Goal: Feedback & Contribution: Submit feedback/report problem

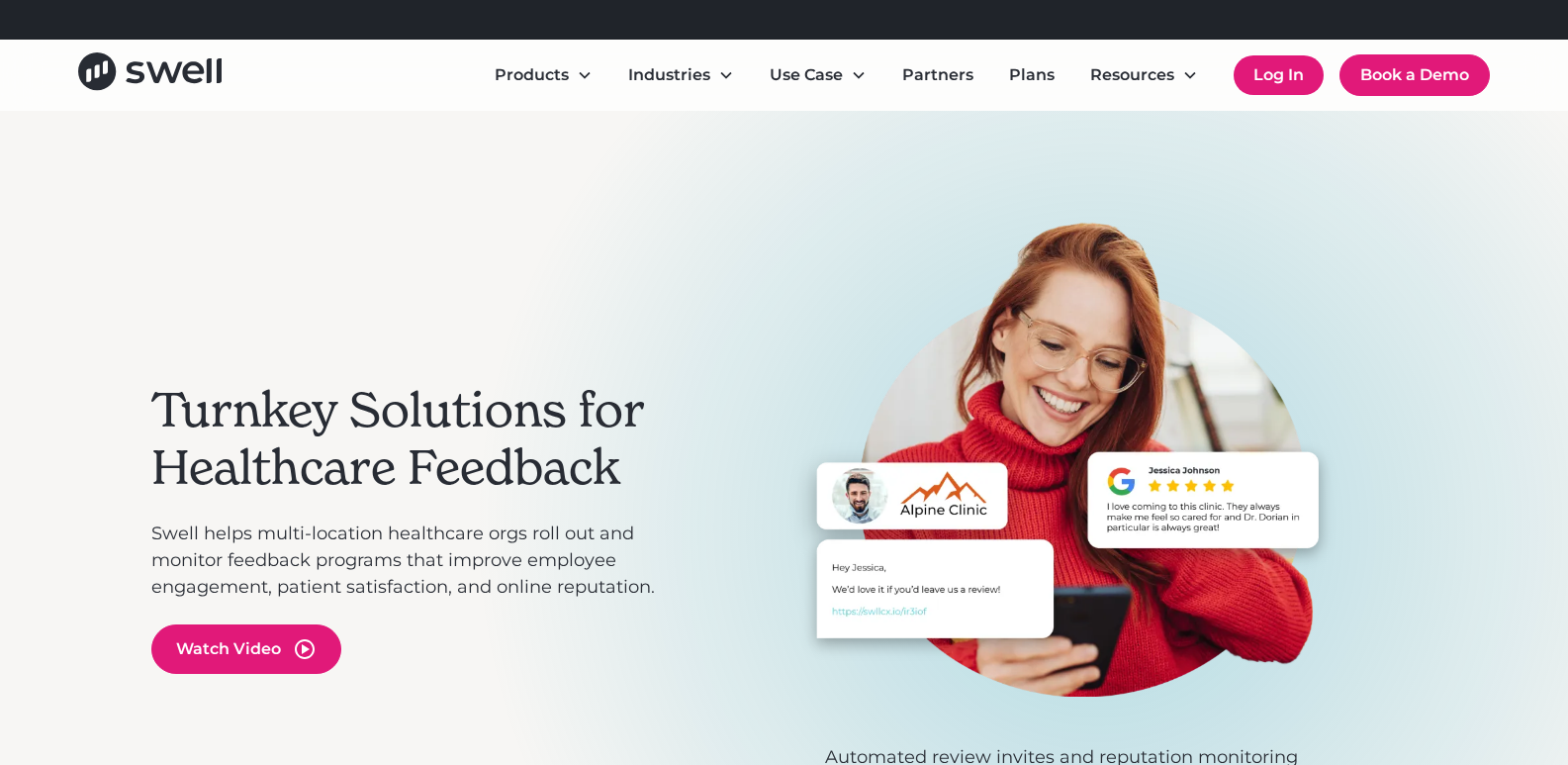
click at [1296, 77] on link "Log In" at bounding box center [1279, 75] width 90 height 40
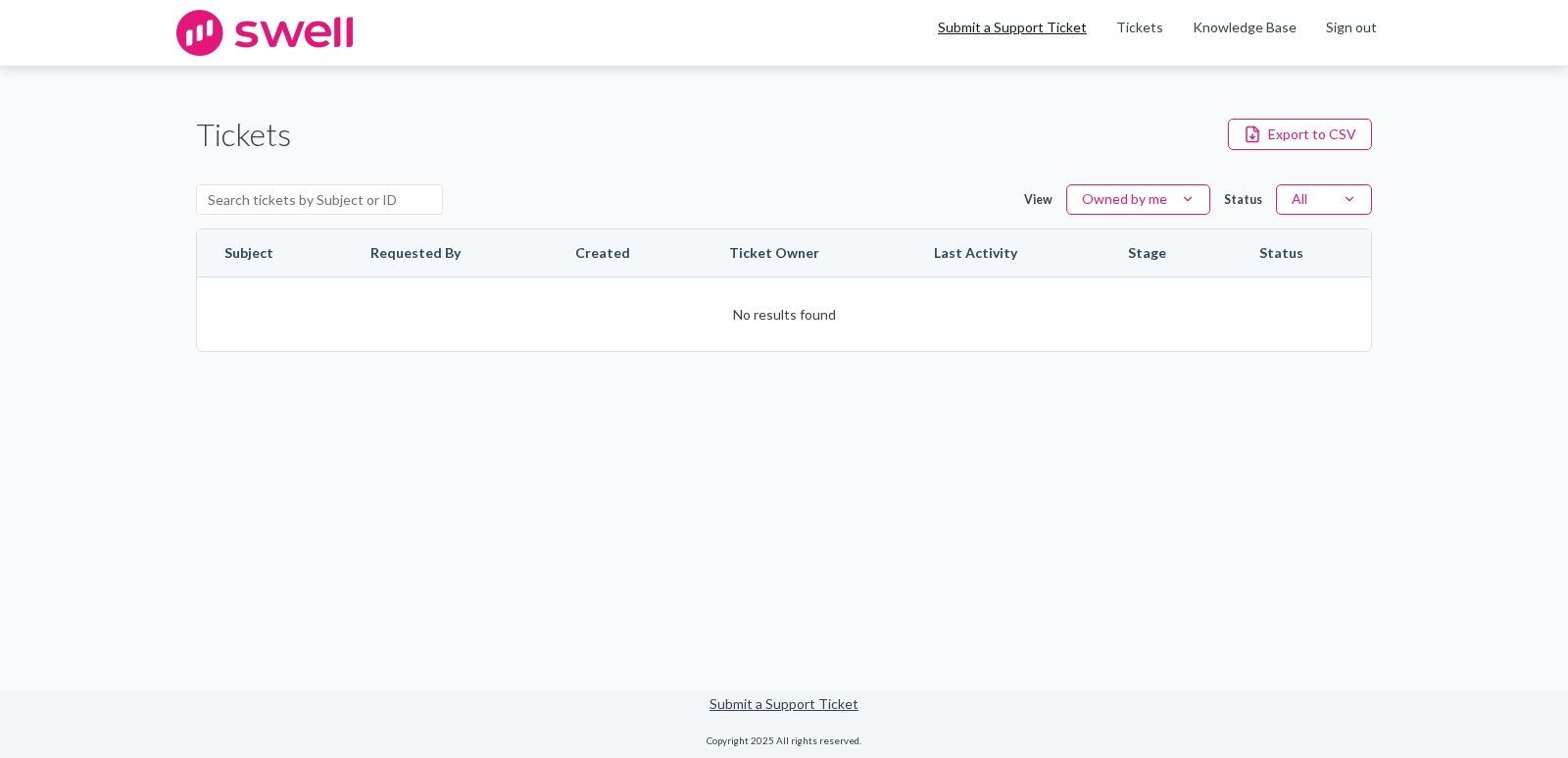
click at [1031, 26] on link "Submit a Support Ticket" at bounding box center [1012, 27] width 149 height 17
click at [1039, 27] on link "Submit a Support Ticket" at bounding box center [1012, 27] width 149 height 17
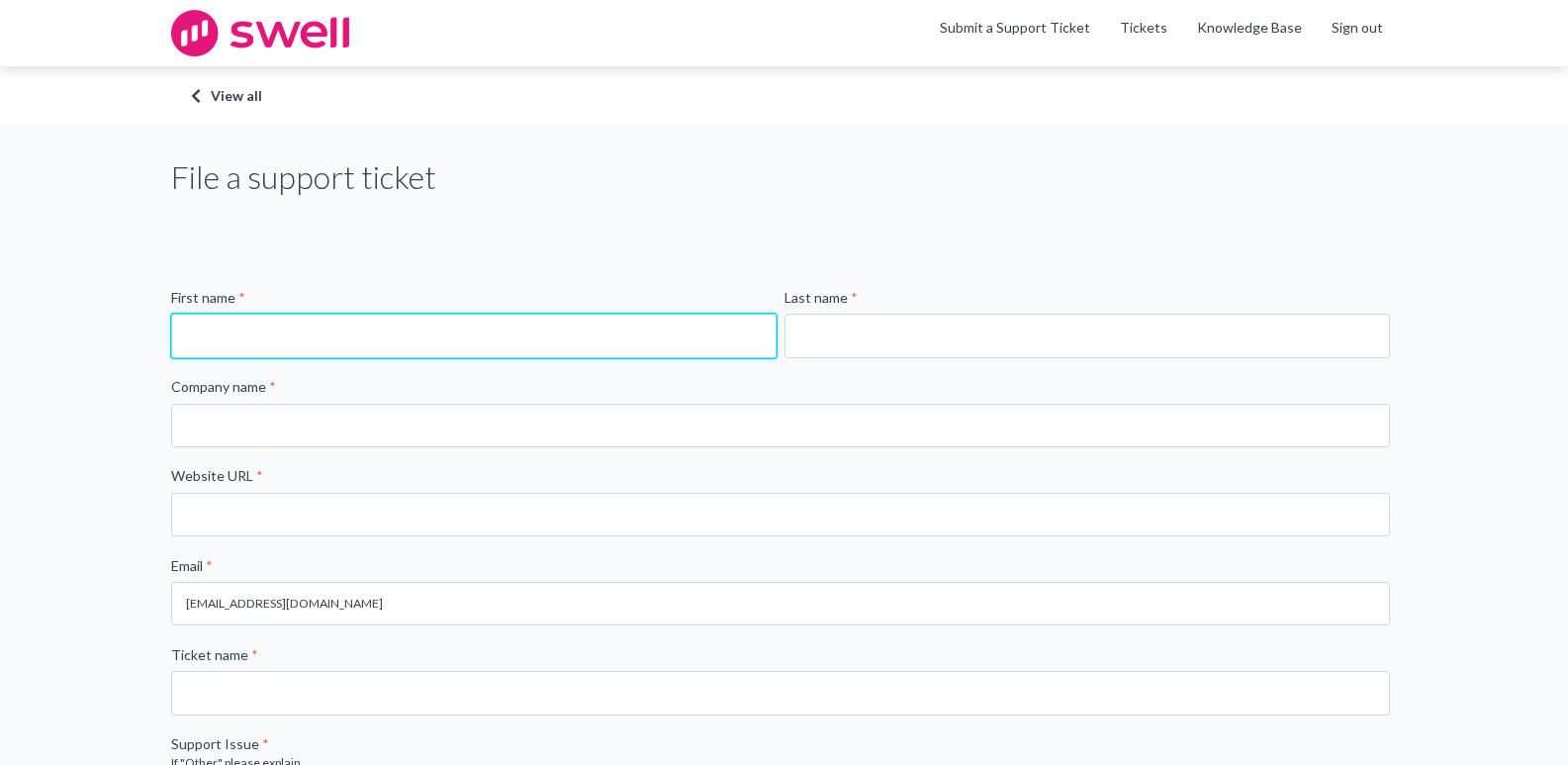
click at [674, 325] on input "First name *" at bounding box center [474, 335] width 606 height 44
type input "Dallas"
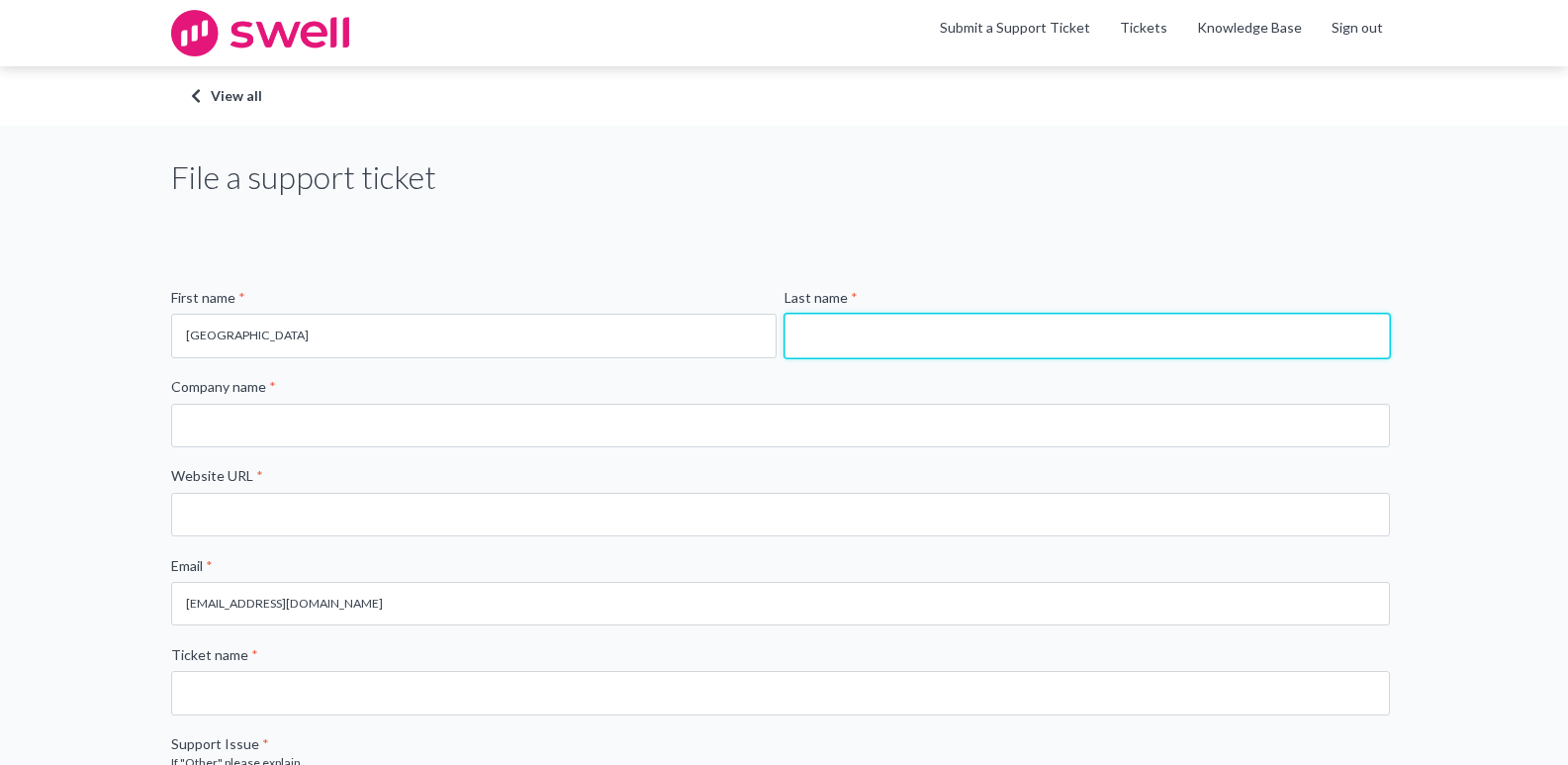
type input "Hickle"
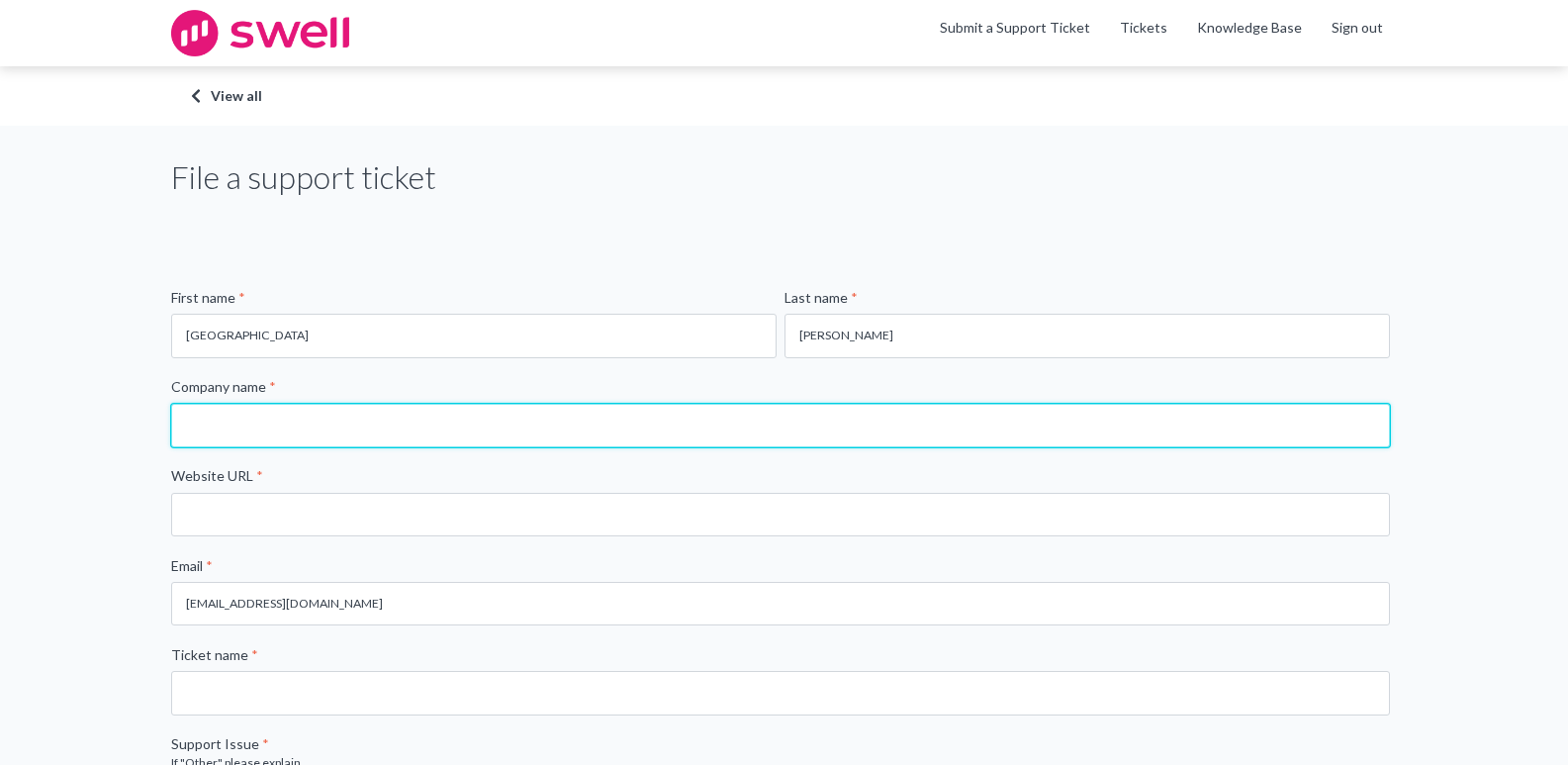
type input "Dallas H Hickle, DDS"
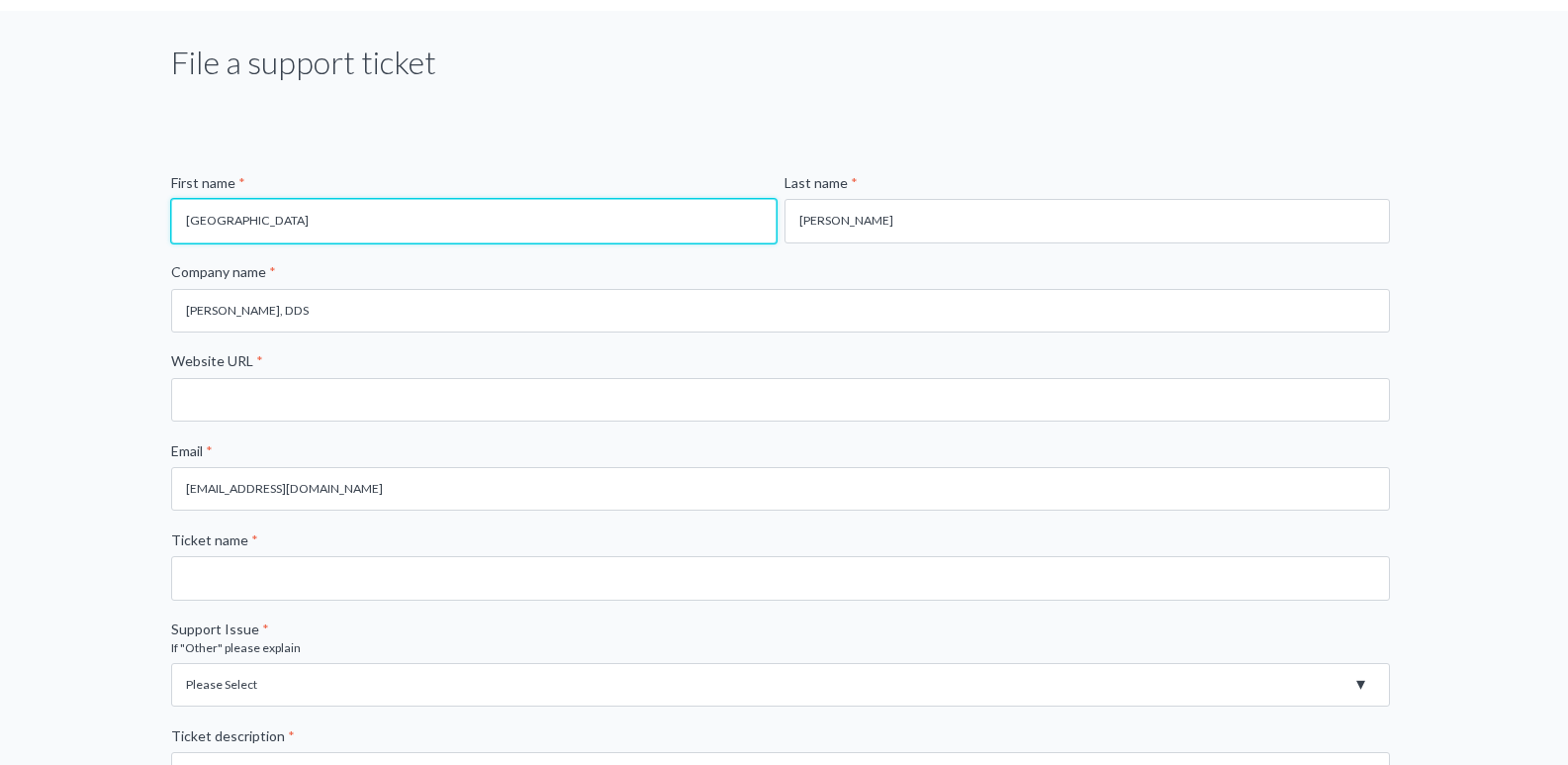
scroll to position [198, 0]
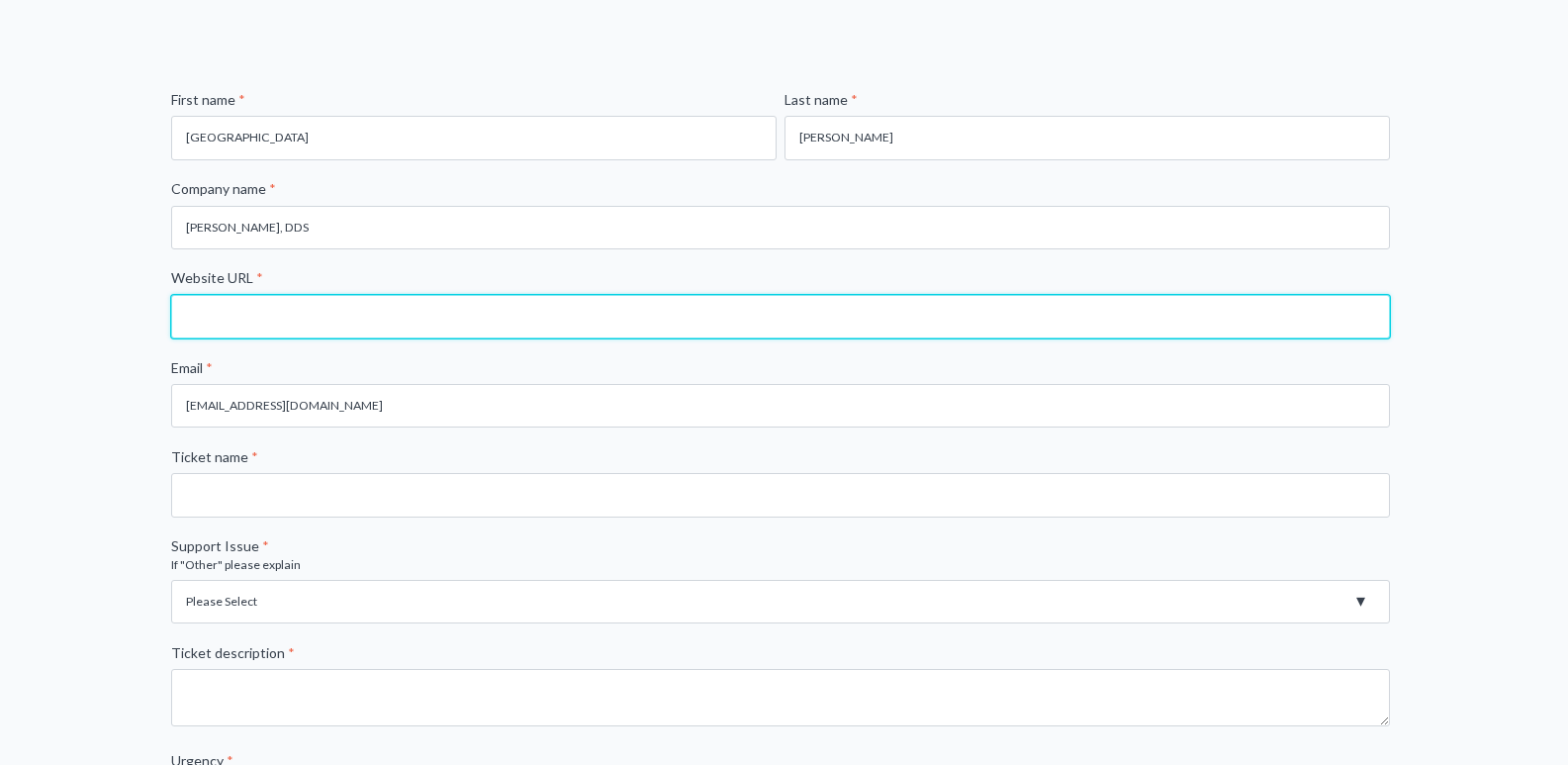
click at [472, 318] on input "Website URL *" at bounding box center [781, 316] width 1219 height 44
type input "info@marinoms.com"
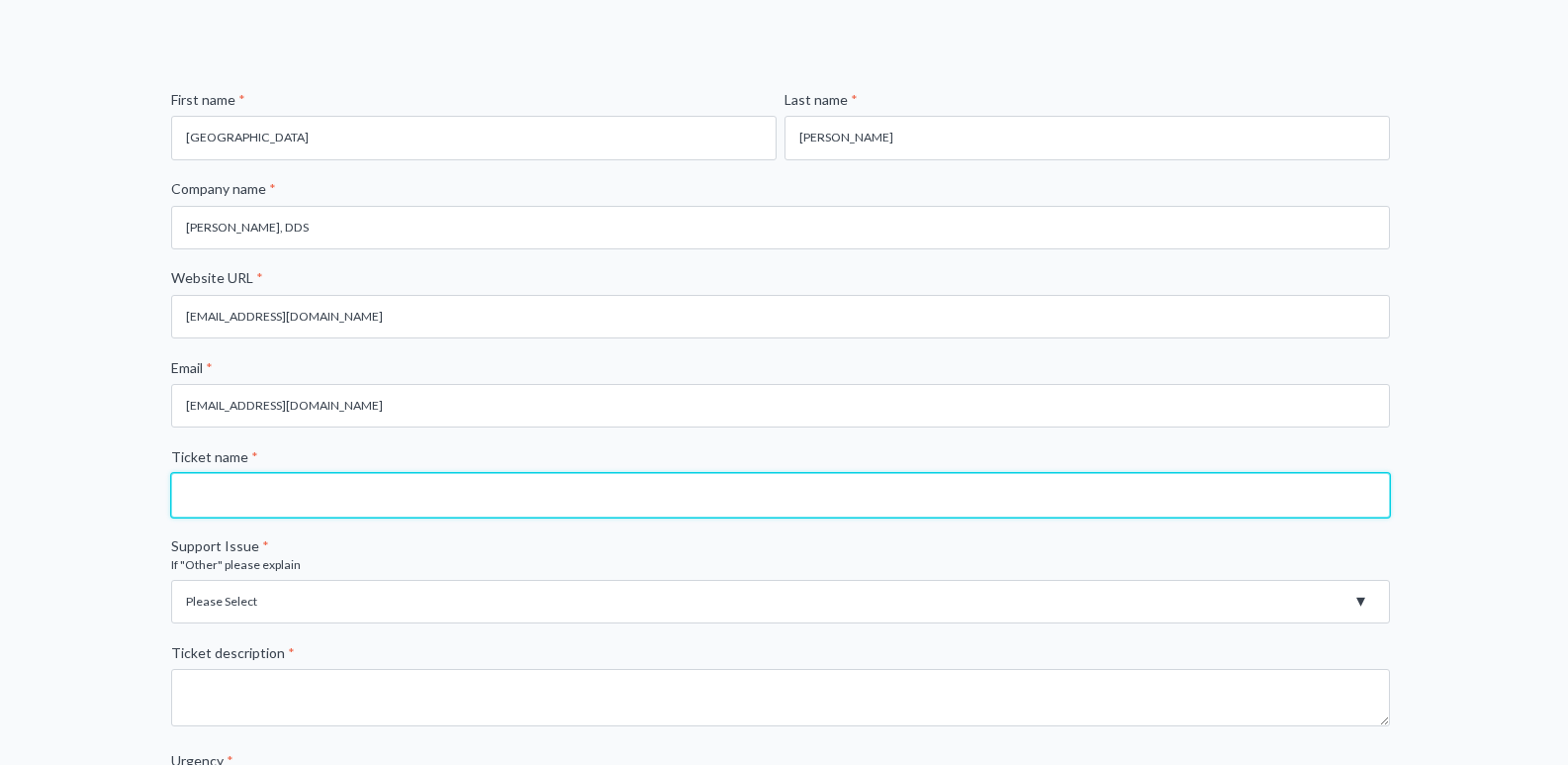
drag, startPoint x: 313, startPoint y: 505, endPoint x: 543, endPoint y: 477, distance: 231.7
click at [315, 505] on input "Ticket name *" at bounding box center [781, 494] width 1219 height 44
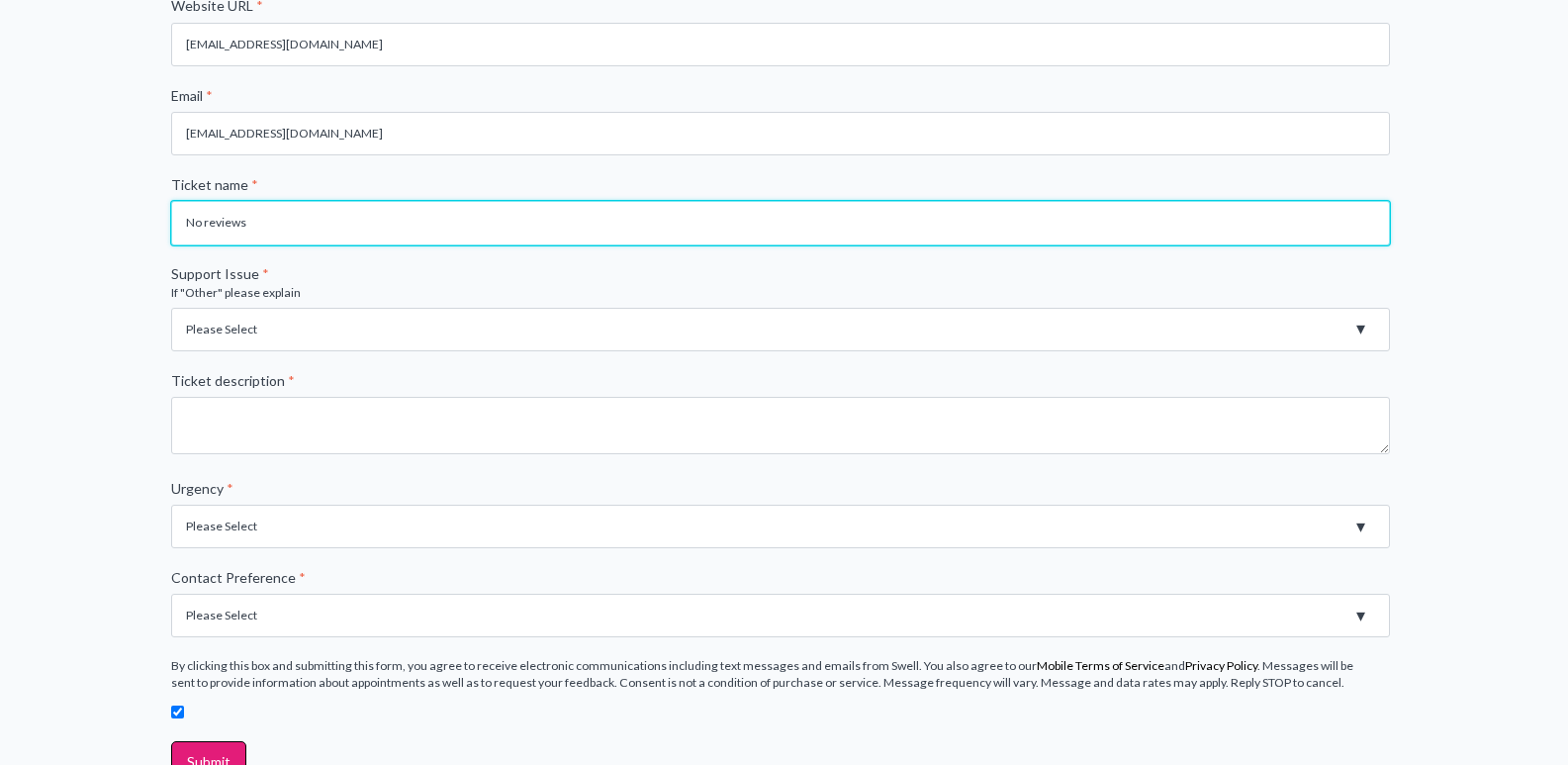
scroll to position [456, 0]
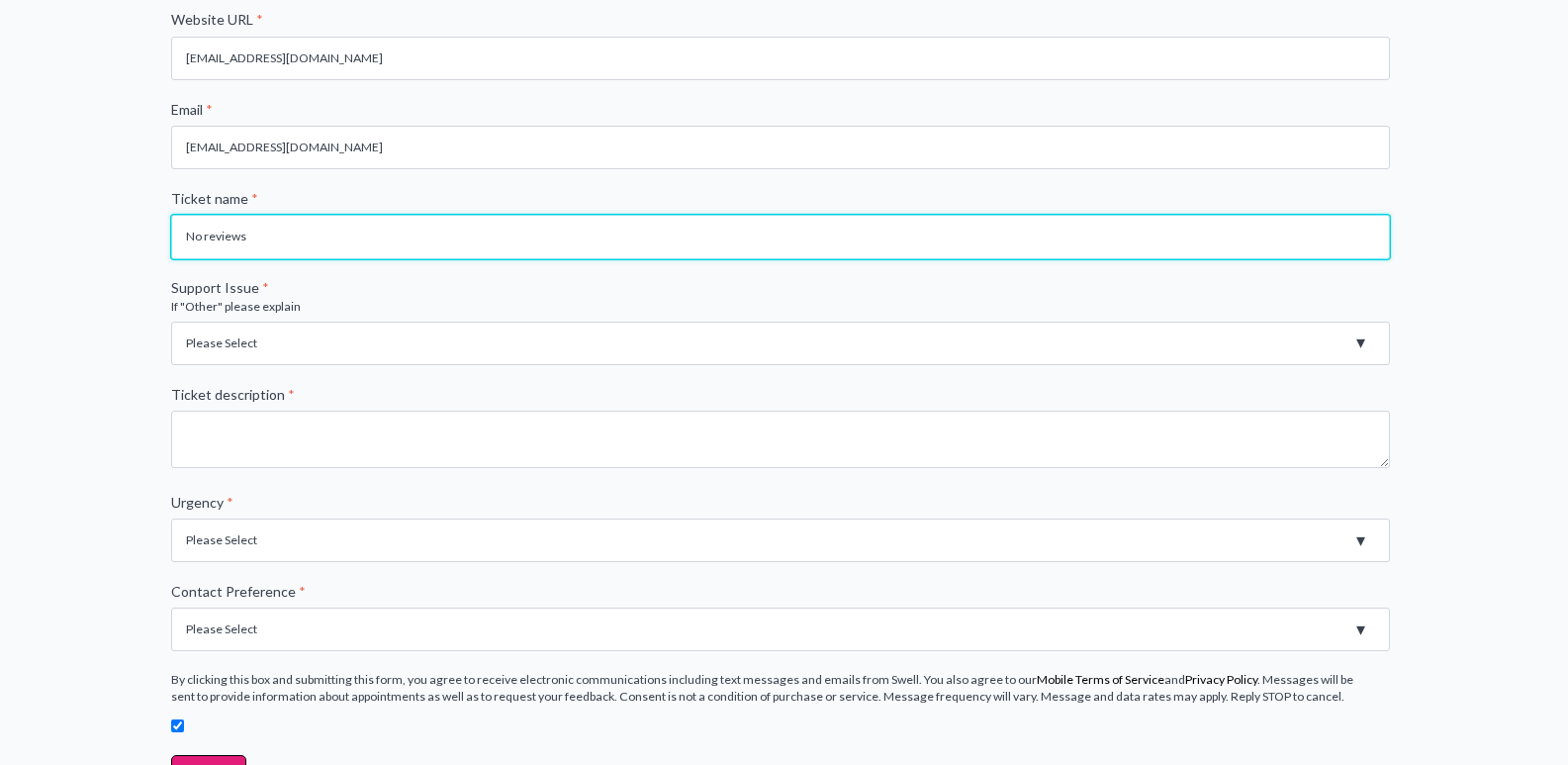
type input "No reviews"
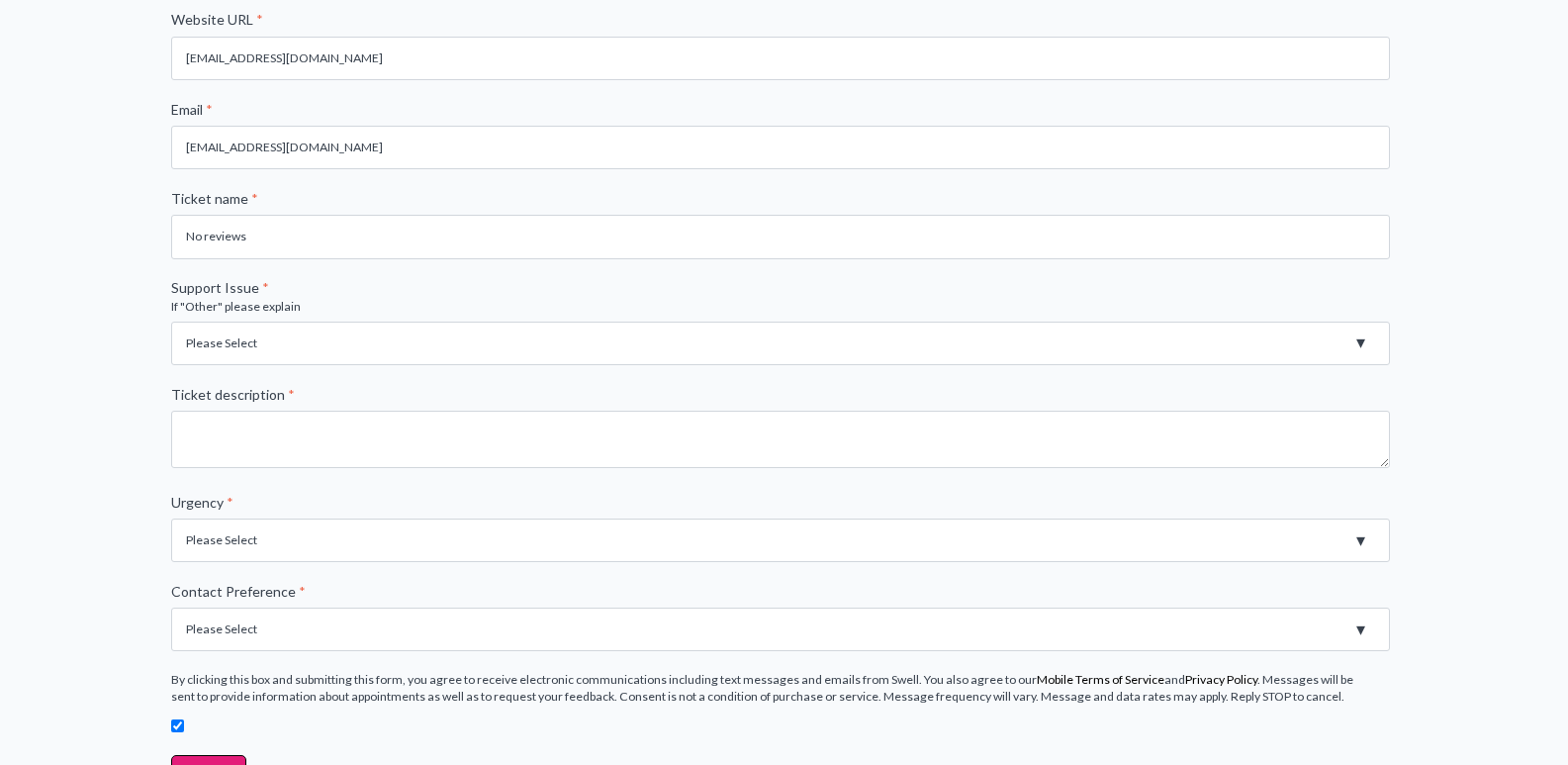
click at [1359, 343] on select "Please Select Registration for Business Texting (TCR) Review Invites Not Sendin…" at bounding box center [781, 343] width 1219 height 44
select select "Not getting reviews"
click at [171, 321] on select "Please Select Registration for Business Texting (TCR) Review Invites Not Sendin…" at bounding box center [781, 343] width 1219 height 44
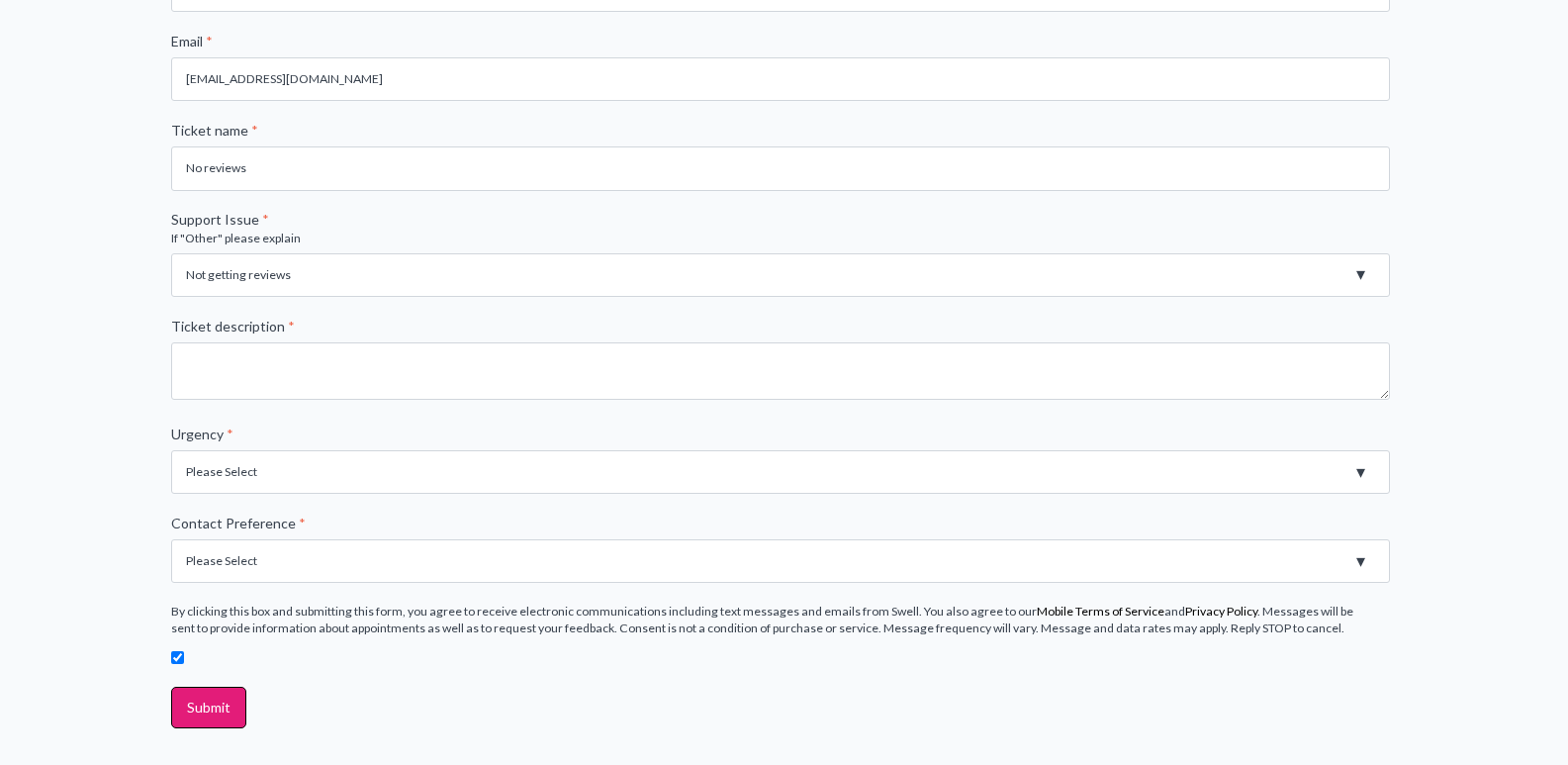
scroll to position [555, 0]
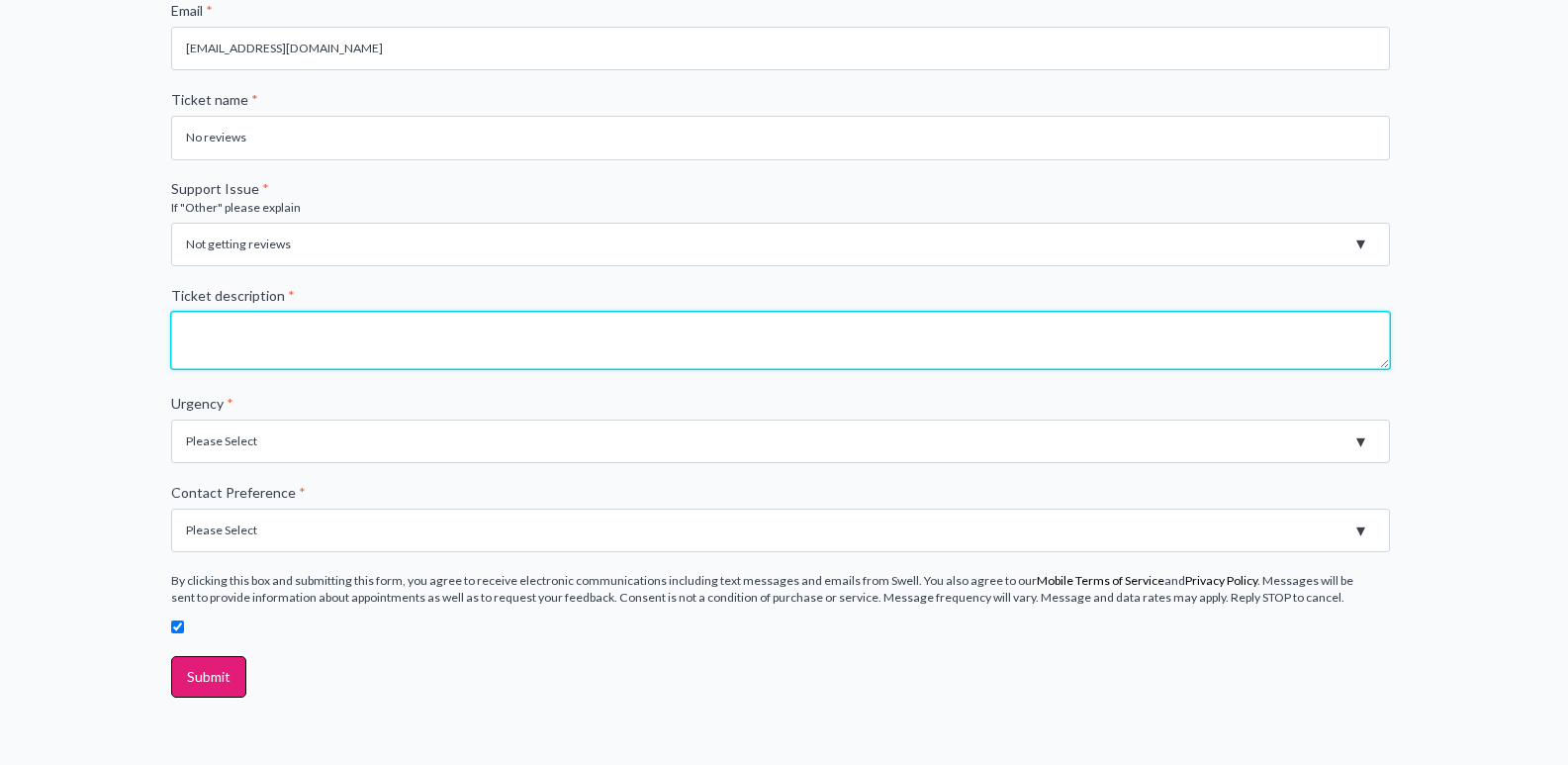
click at [603, 336] on textarea "Ticket description *" at bounding box center [781, 340] width 1219 height 57
type textarea "Not getting reviews"
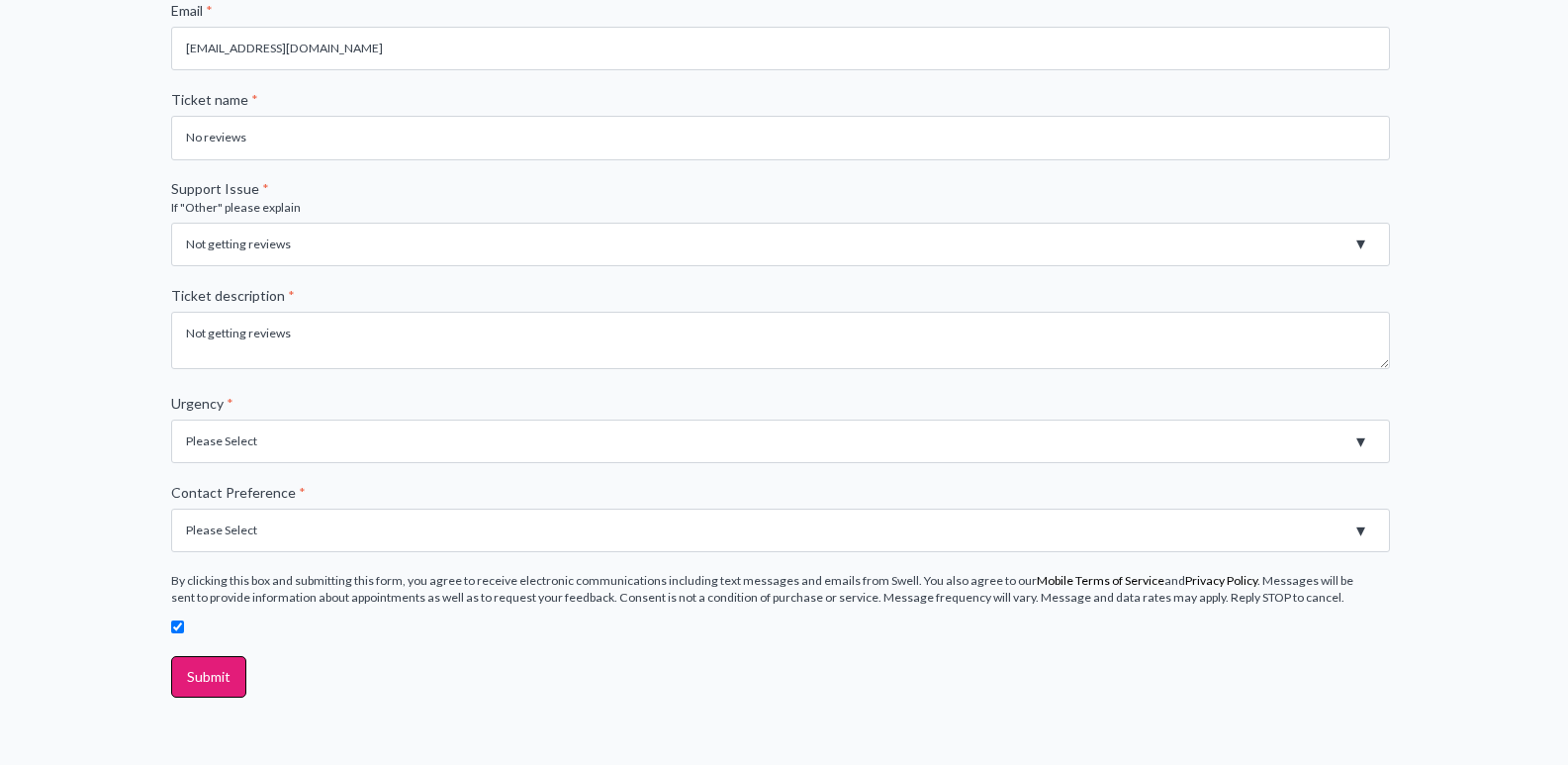
click at [1362, 441] on select "Please Select High - Outage - Issue is critically impacting or preventing use o…" at bounding box center [781, 441] width 1219 height 44
select select "Medium - Feature or Product is not working. Error Message"
click at [171, 419] on select "Please Select High - Outage - Issue is critically impacting or preventing use o…" at bounding box center [781, 441] width 1219 height 44
click at [235, 527] on select "Please Select Email Phone" at bounding box center [781, 530] width 1219 height 44
select select "Email"
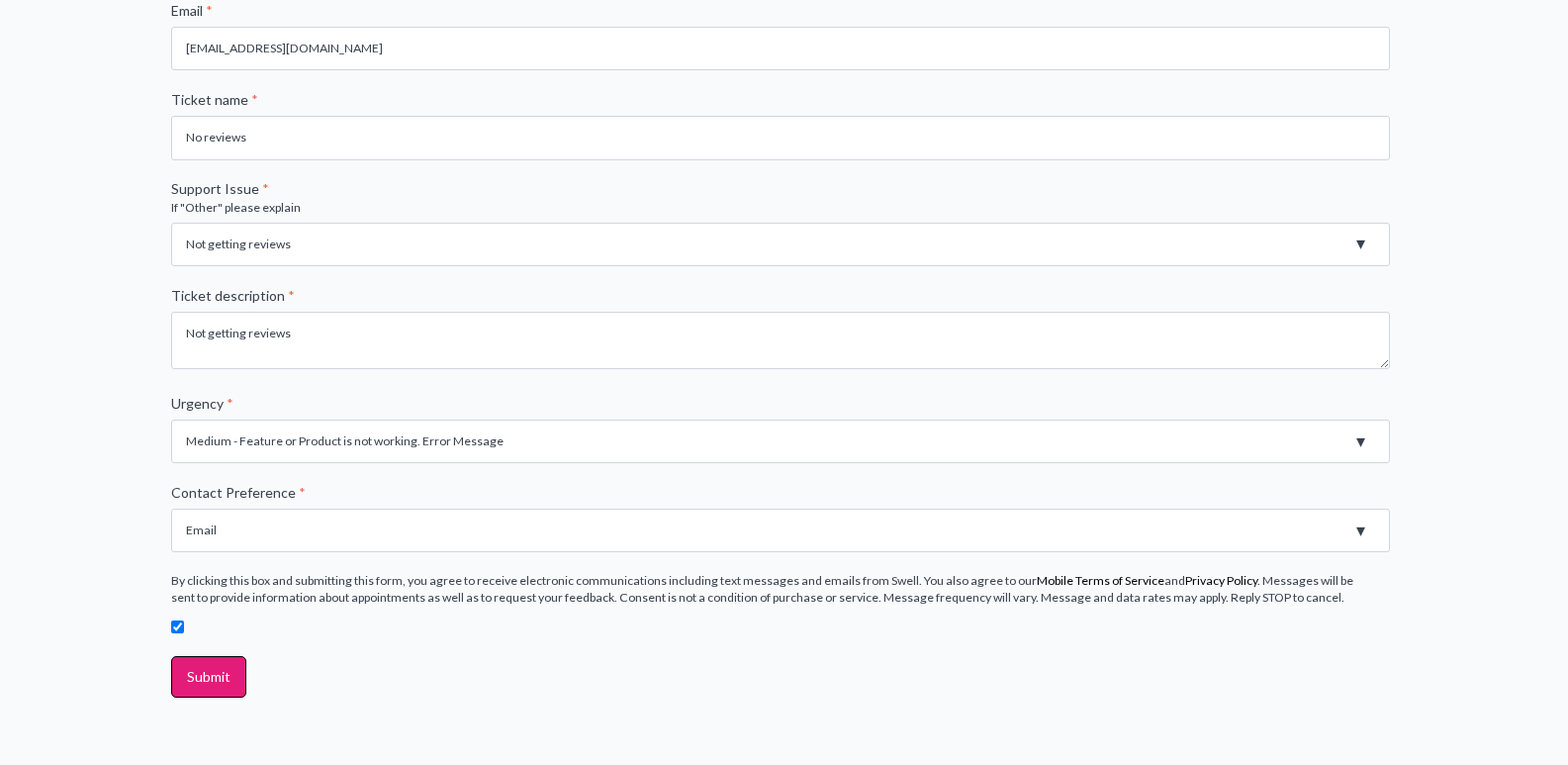
click at [171, 508] on select "Please Select Email Phone" at bounding box center [781, 530] width 1219 height 44
click at [226, 670] on input "Submit" at bounding box center [209, 677] width 75 height 42
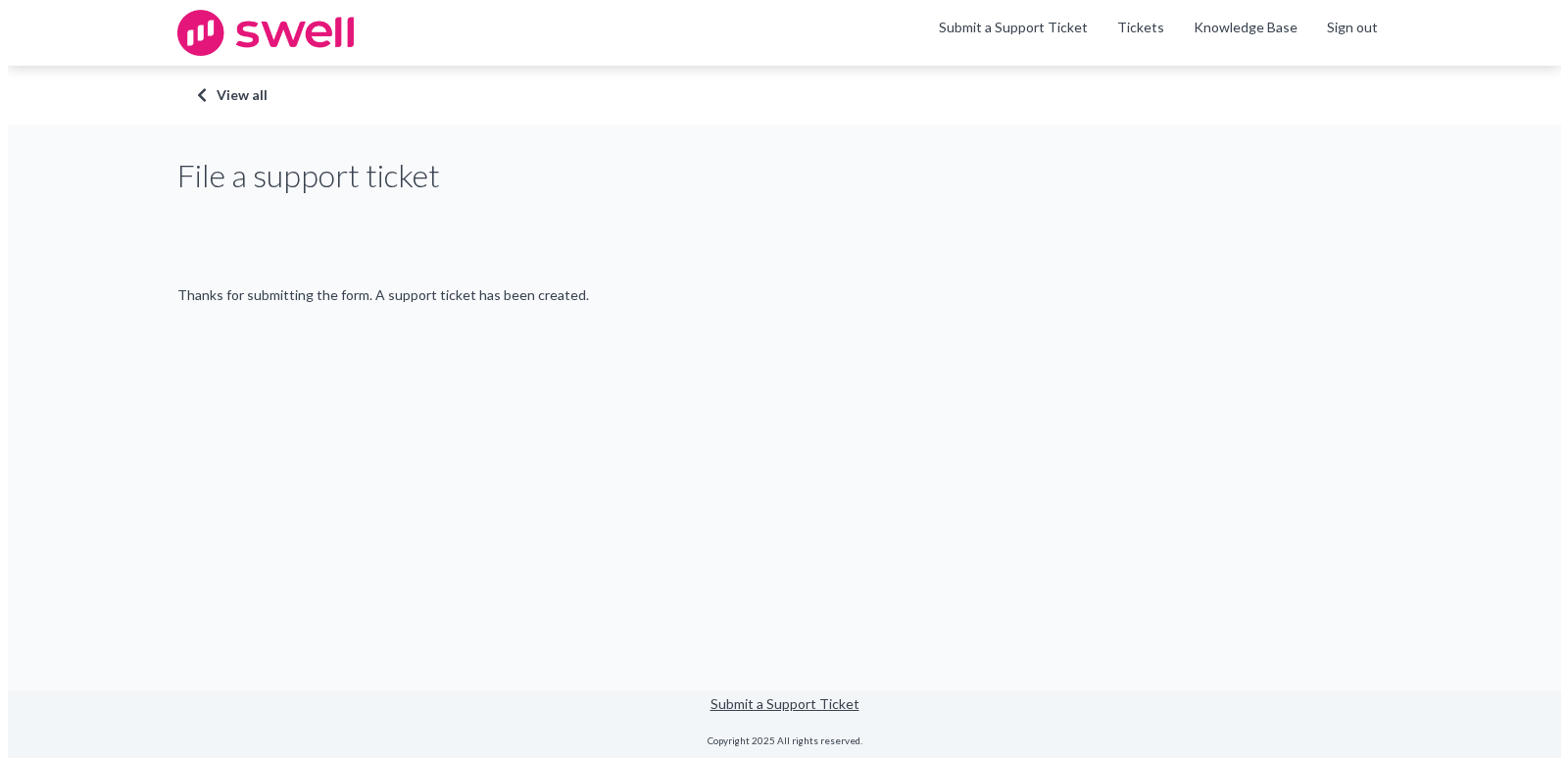
scroll to position [0, 0]
click at [1147, 353] on div "File a support ticket Thanks for submitting the form. A support ticket has been…" at bounding box center [784, 273] width 1568 height 297
click at [1075, 328] on div "File a support ticket Thanks for submitting the form. A support ticket has been…" at bounding box center [784, 273] width 1568 height 297
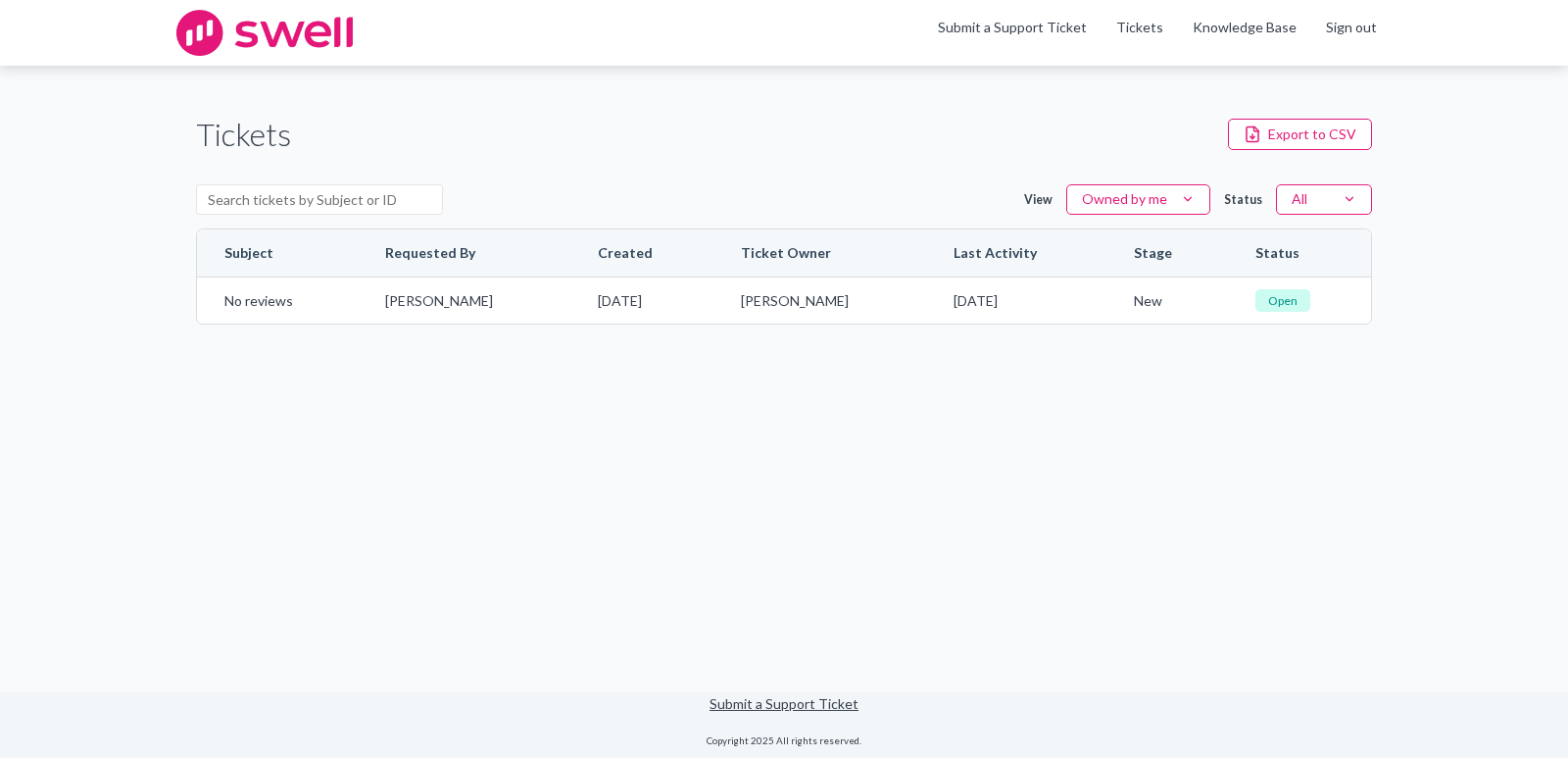
click at [1077, 443] on main "Tickets Export to CSV View Owned by me Status All Subject Requested By Created …" at bounding box center [784, 378] width 1568 height 624
click at [1074, 23] on link "Submit a Support Ticket" at bounding box center [1012, 27] width 149 height 17
